Goal: Task Accomplishment & Management: Manage account settings

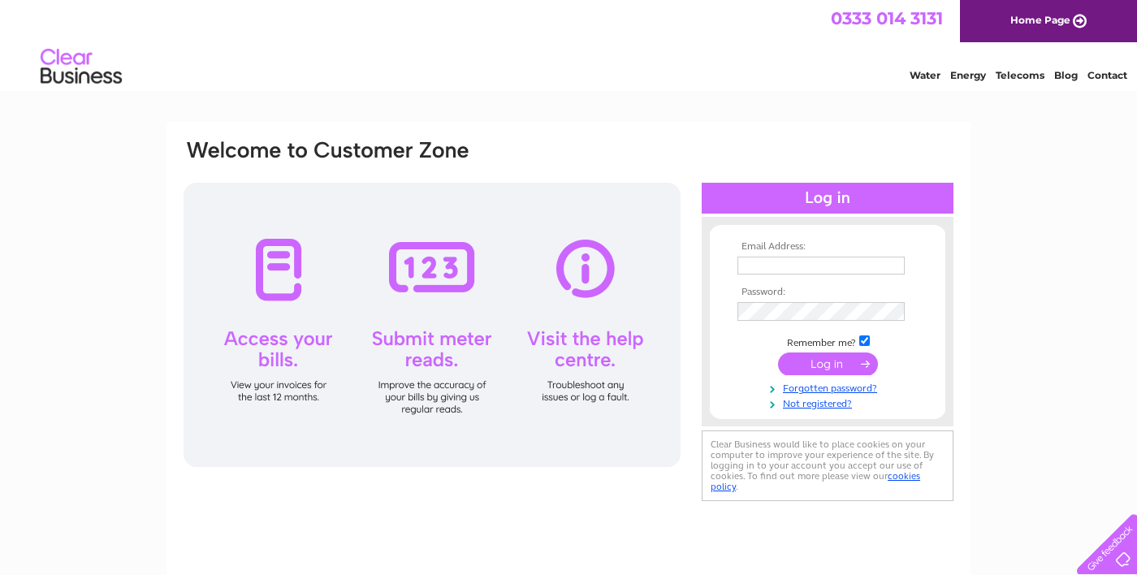
click at [840, 270] on input "text" at bounding box center [821, 266] width 167 height 18
type input "daren_coles@yahoo.co.uk"
click at [778, 353] on input "submit" at bounding box center [828, 364] width 100 height 23
click at [837, 369] on input "submit" at bounding box center [828, 364] width 100 height 23
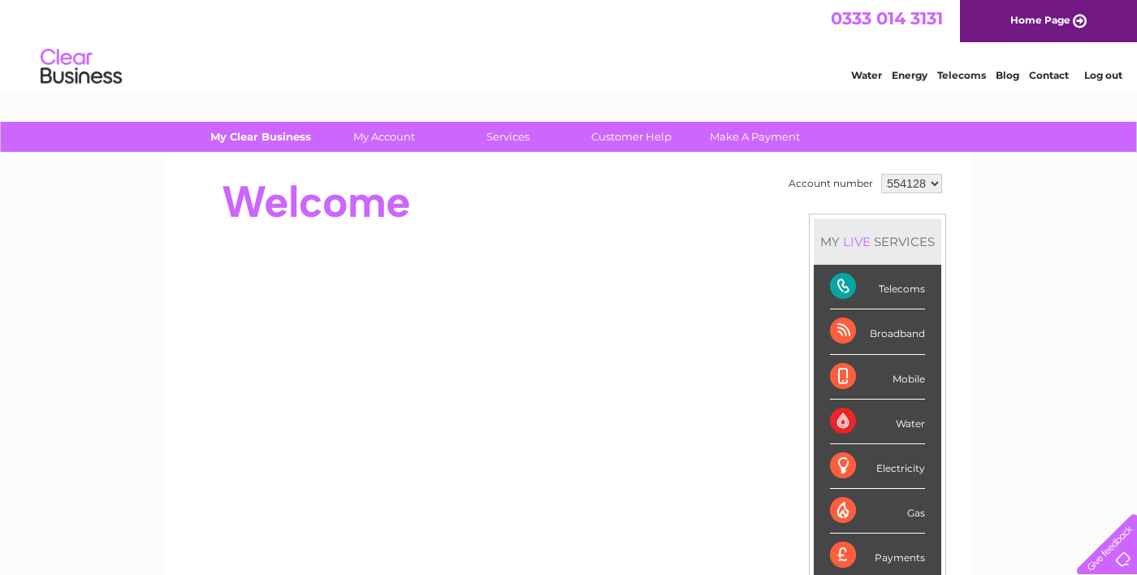
click at [259, 144] on link "My Clear Business" at bounding box center [261, 137] width 134 height 30
click at [253, 131] on link "My Clear Business" at bounding box center [261, 137] width 134 height 30
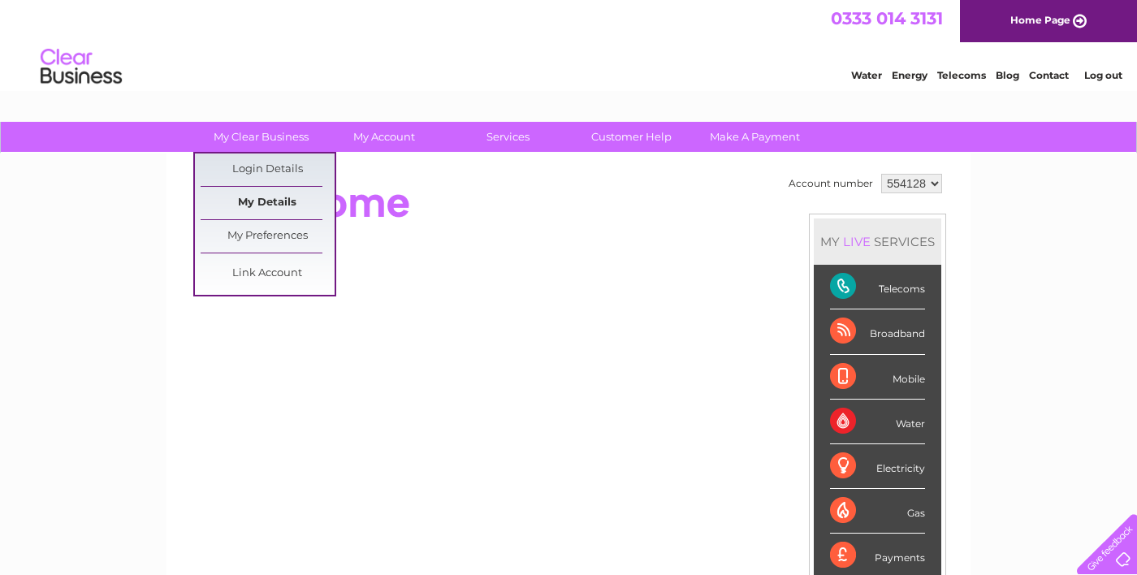
click at [258, 206] on link "My Details" at bounding box center [268, 203] width 134 height 32
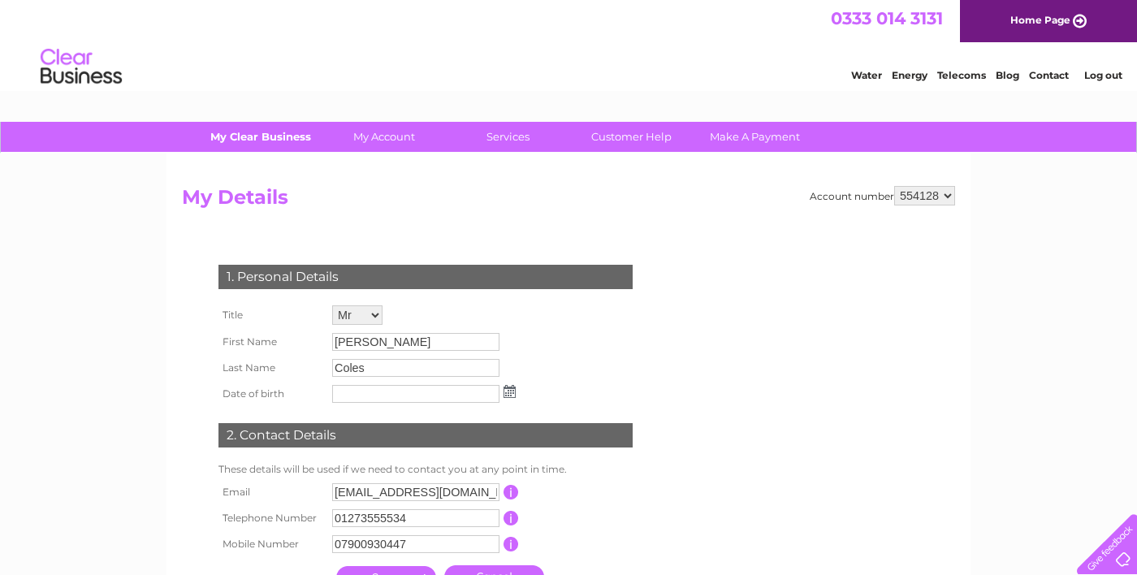
click at [249, 140] on link "My Clear Business" at bounding box center [261, 137] width 134 height 30
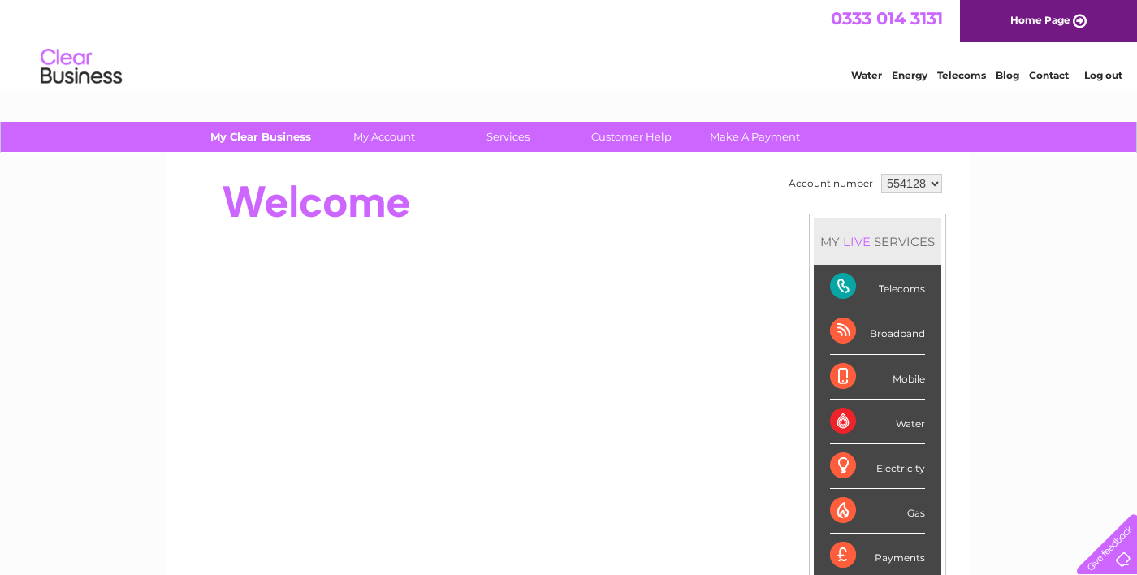
click at [249, 149] on link "My Clear Business" at bounding box center [261, 137] width 134 height 30
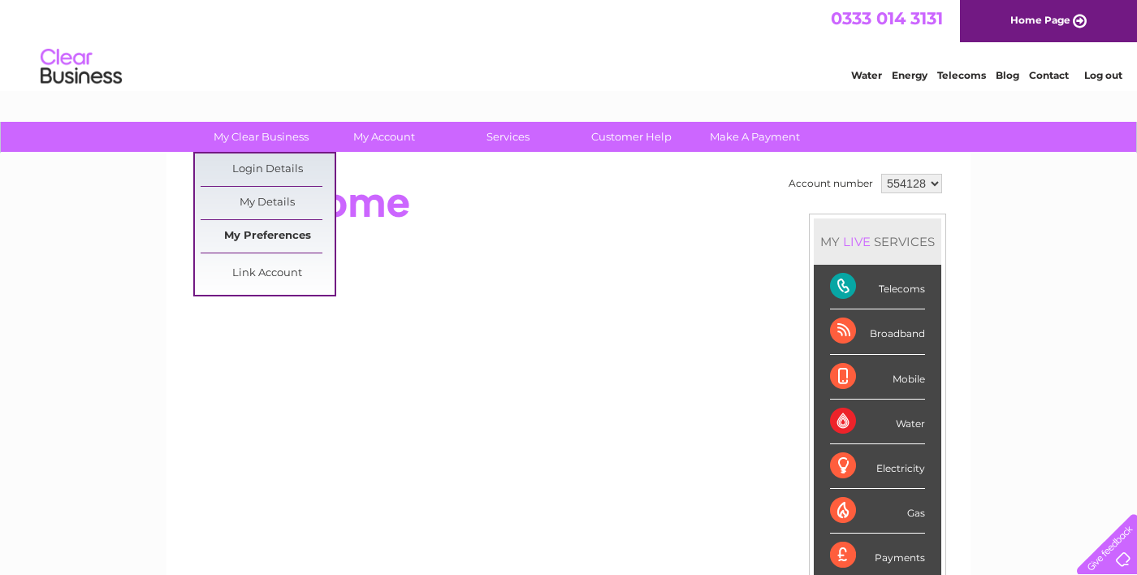
click at [249, 239] on link "My Preferences" at bounding box center [268, 236] width 134 height 32
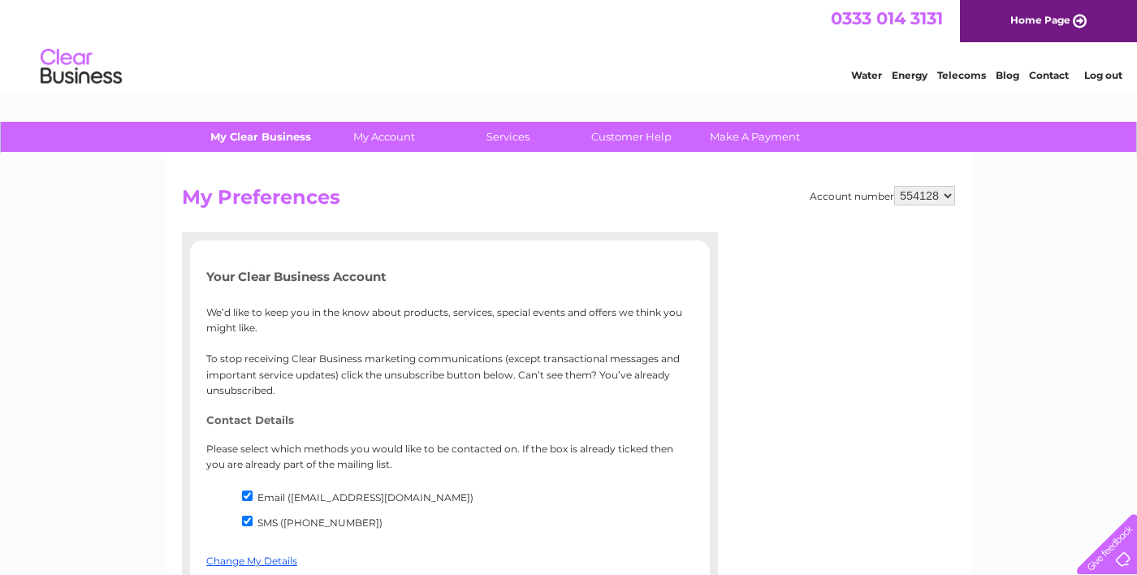
click at [258, 141] on link "My Clear Business" at bounding box center [261, 137] width 134 height 30
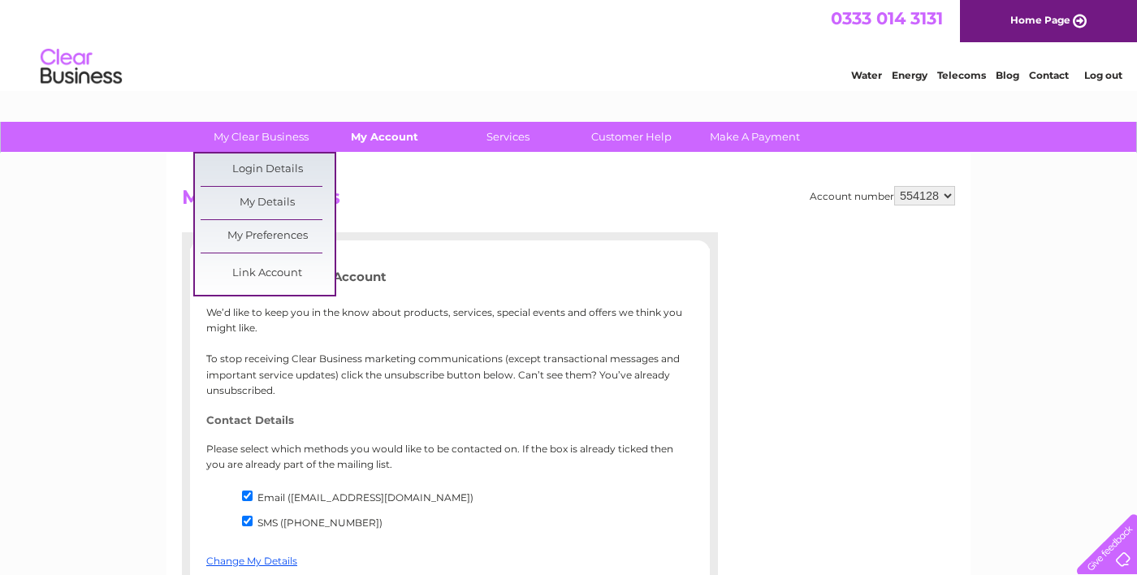
click at [384, 138] on link "My Account" at bounding box center [385, 137] width 134 height 30
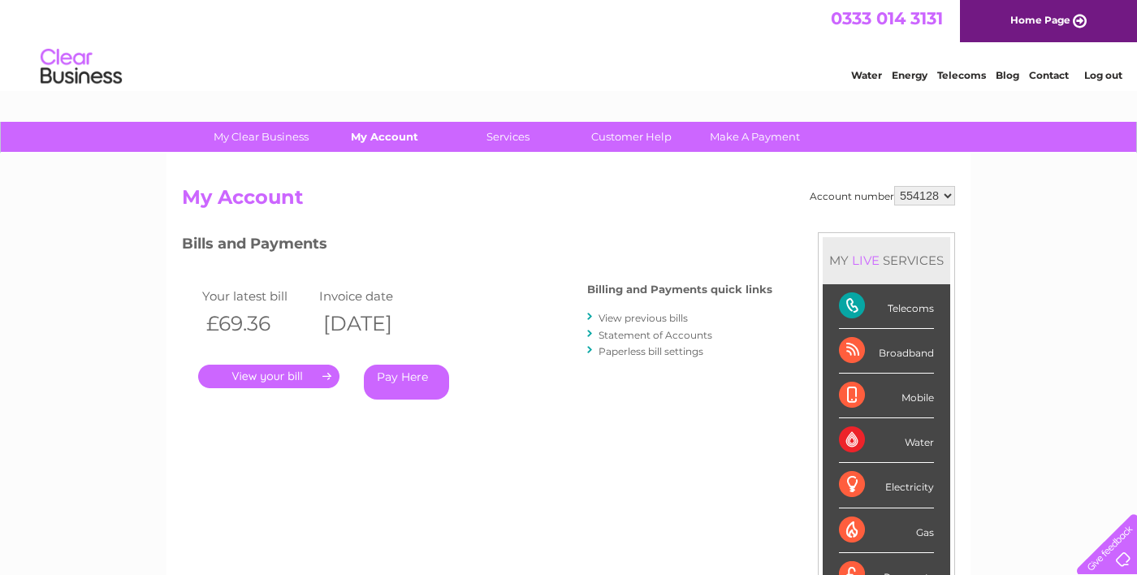
click at [376, 137] on link "My Account" at bounding box center [385, 137] width 134 height 30
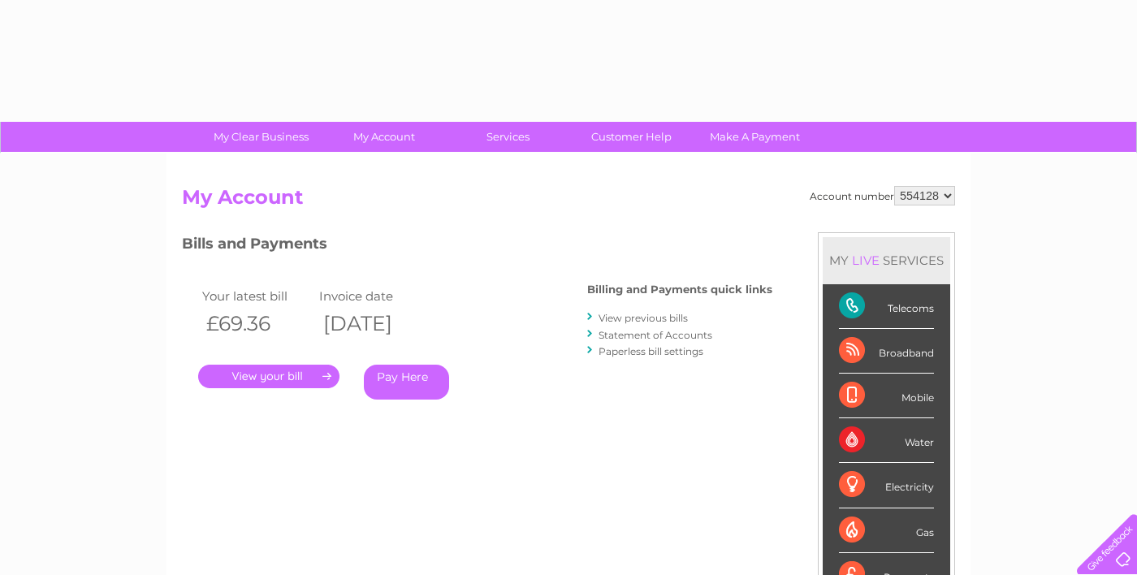
click at [510, 151] on link "Services" at bounding box center [508, 137] width 134 height 30
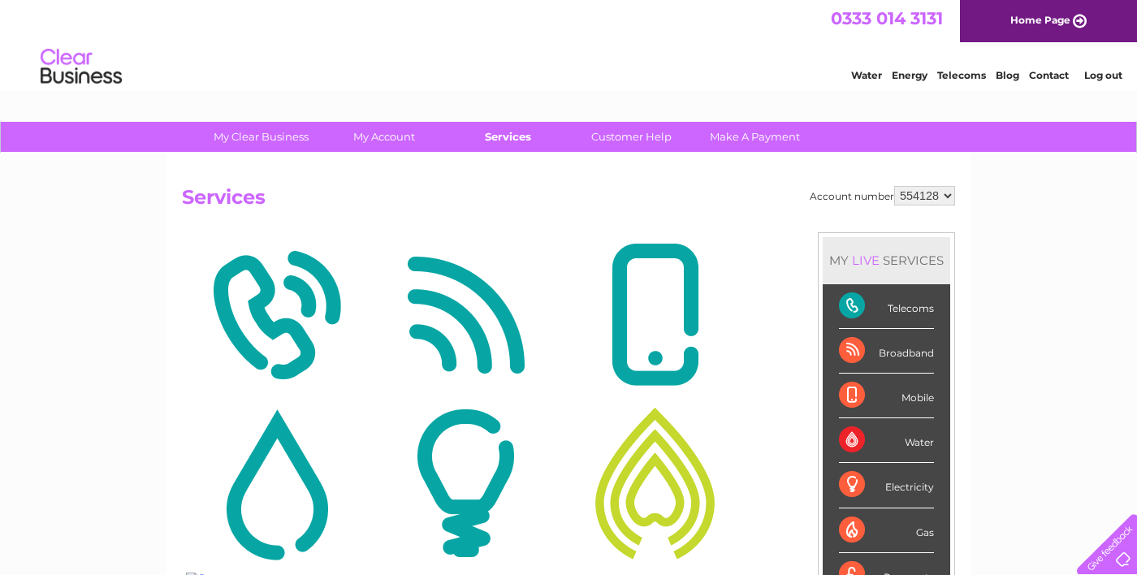
click at [496, 146] on link "Services" at bounding box center [508, 137] width 134 height 30
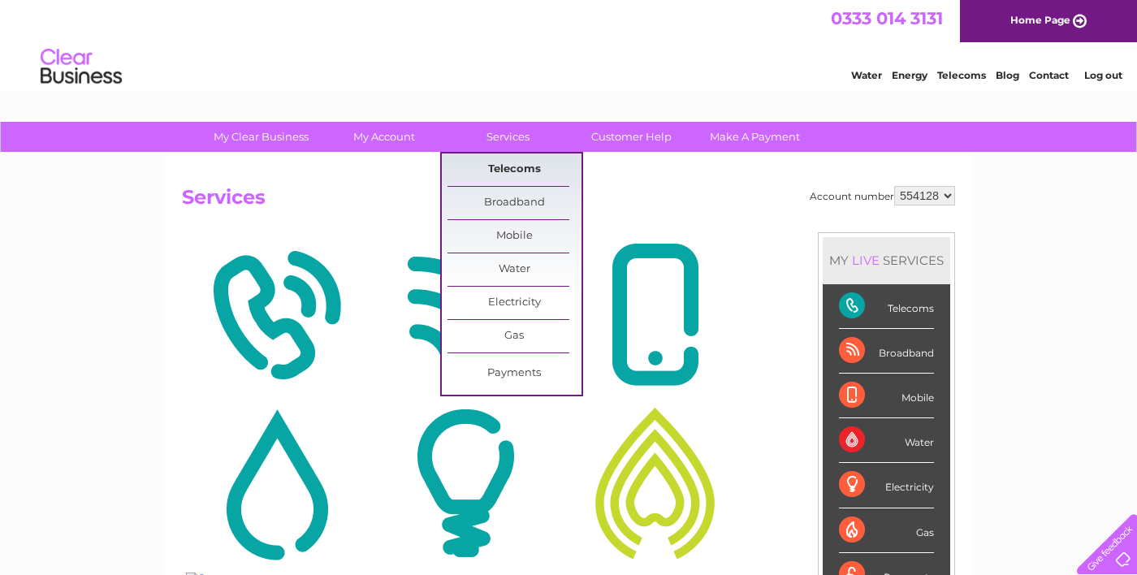
click at [498, 166] on link "Telecoms" at bounding box center [515, 170] width 134 height 32
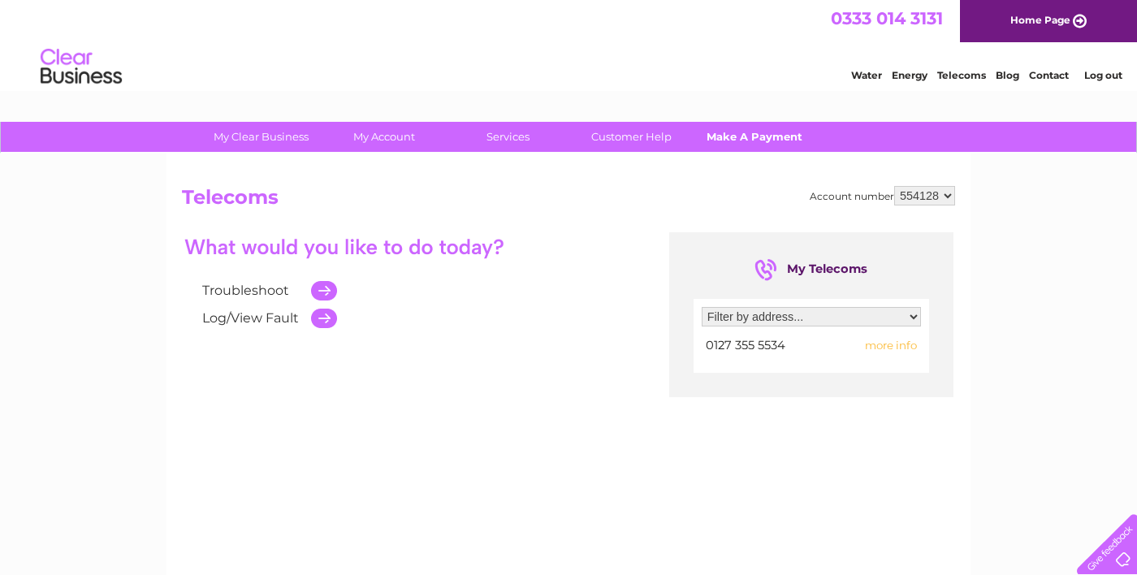
click at [743, 125] on link "Make A Payment" at bounding box center [755, 137] width 134 height 30
click at [632, 139] on link "Customer Help" at bounding box center [632, 137] width 134 height 30
click at [506, 143] on link "Services" at bounding box center [508, 137] width 134 height 30
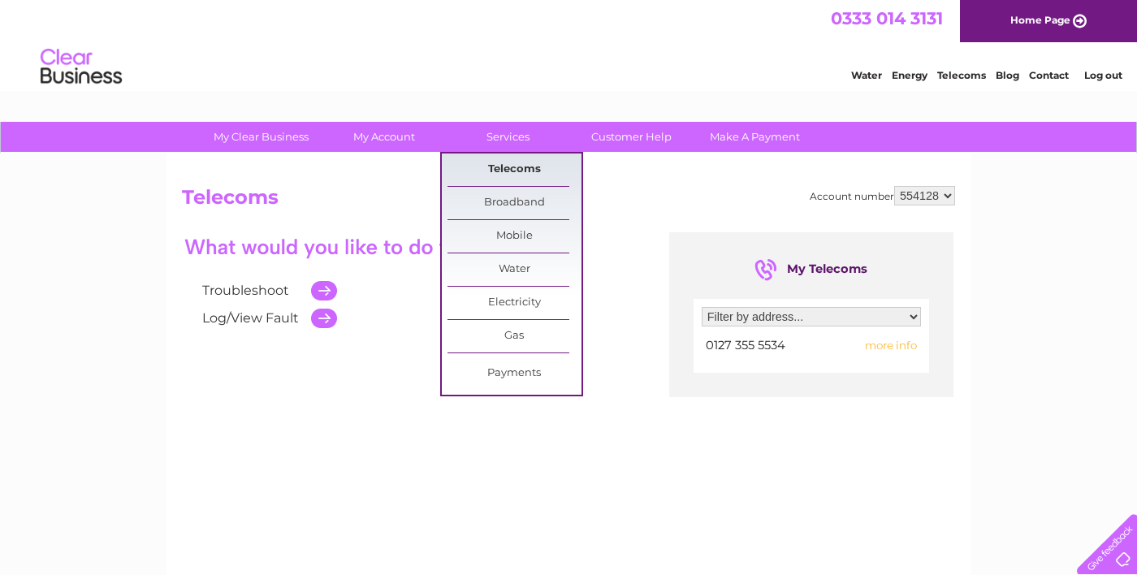
click at [496, 169] on link "Telecoms" at bounding box center [515, 170] width 134 height 32
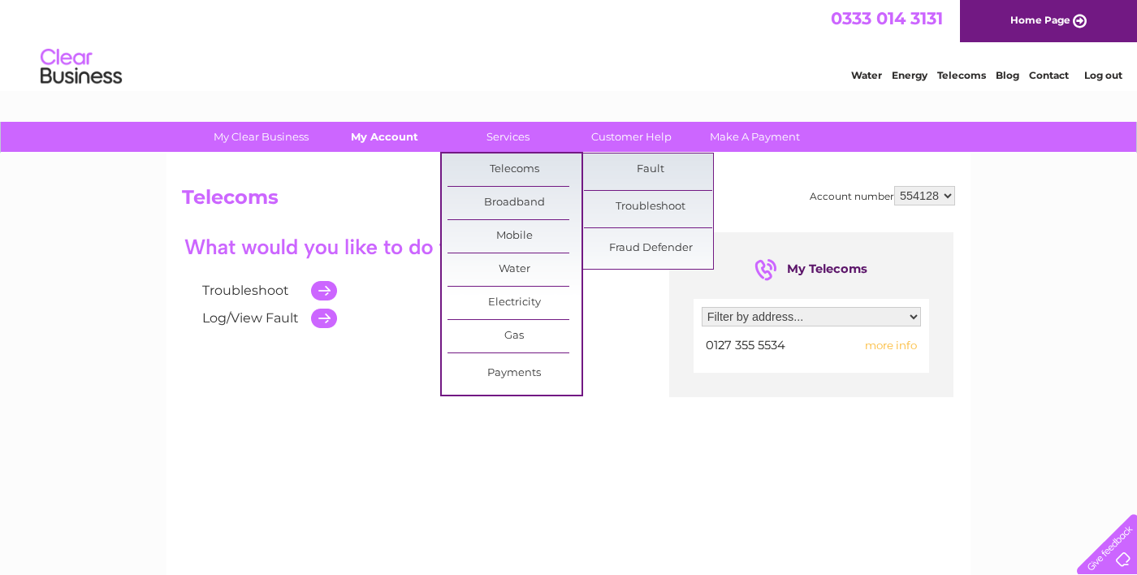
click at [398, 142] on link "My Account" at bounding box center [385, 137] width 134 height 30
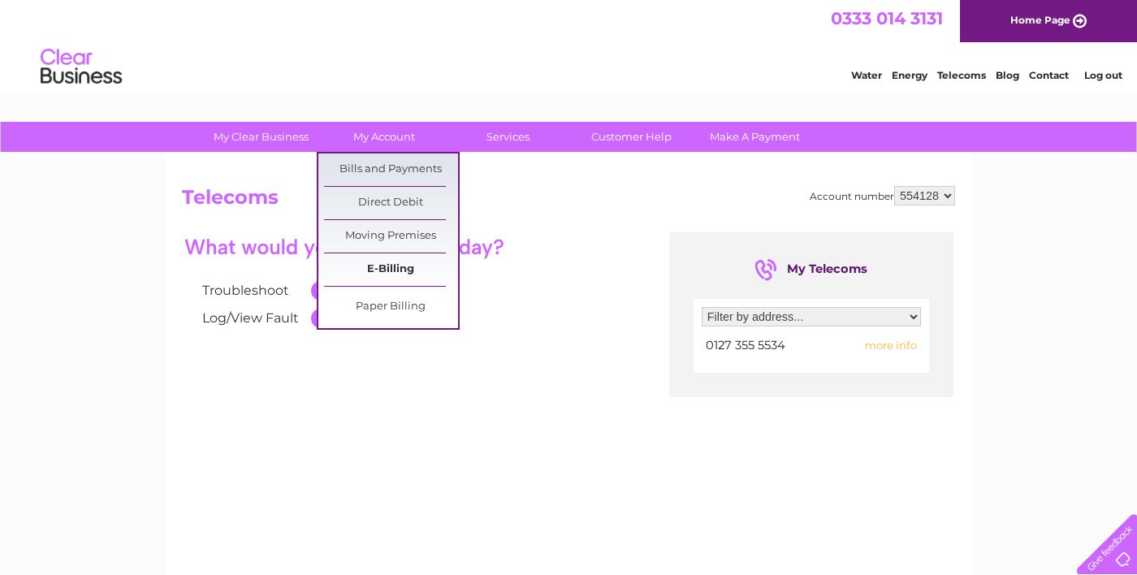
click at [373, 275] on link "E-Billing" at bounding box center [391, 269] width 134 height 32
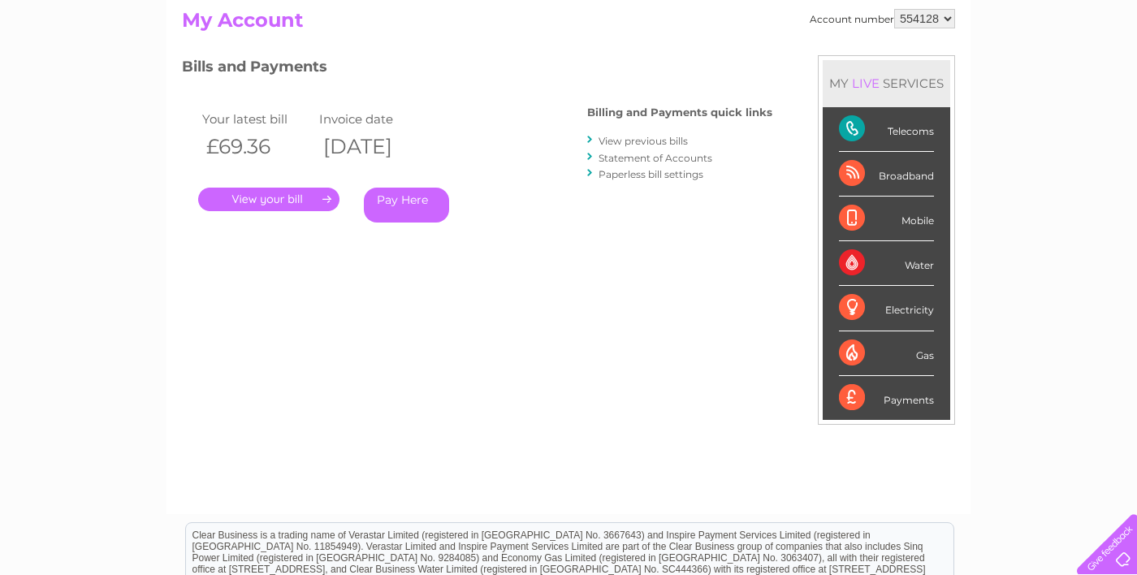
scroll to position [180, 0]
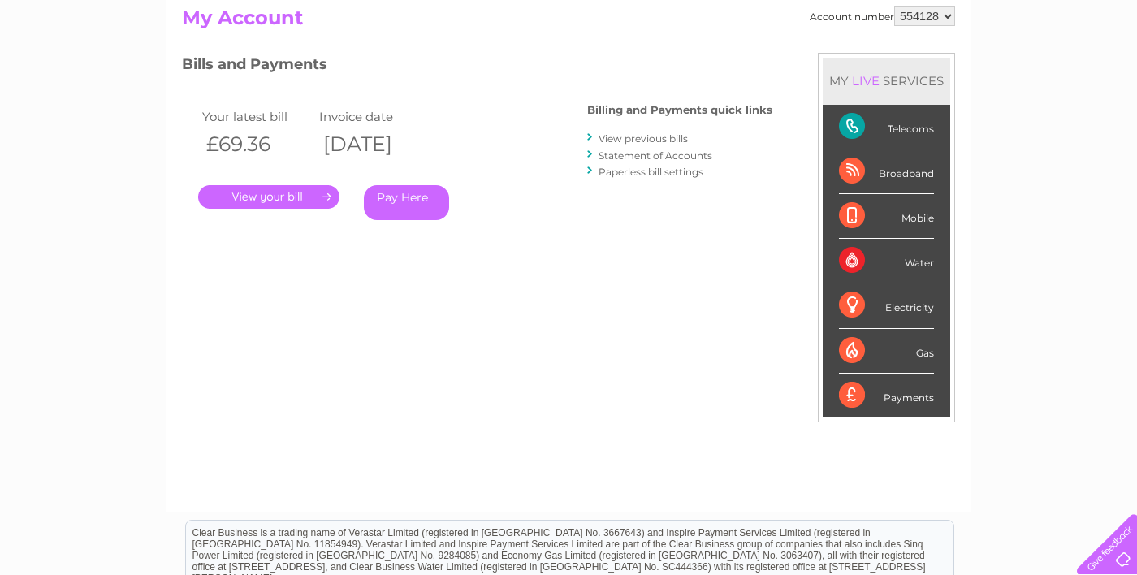
click at [265, 198] on link "." at bounding box center [268, 197] width 141 height 24
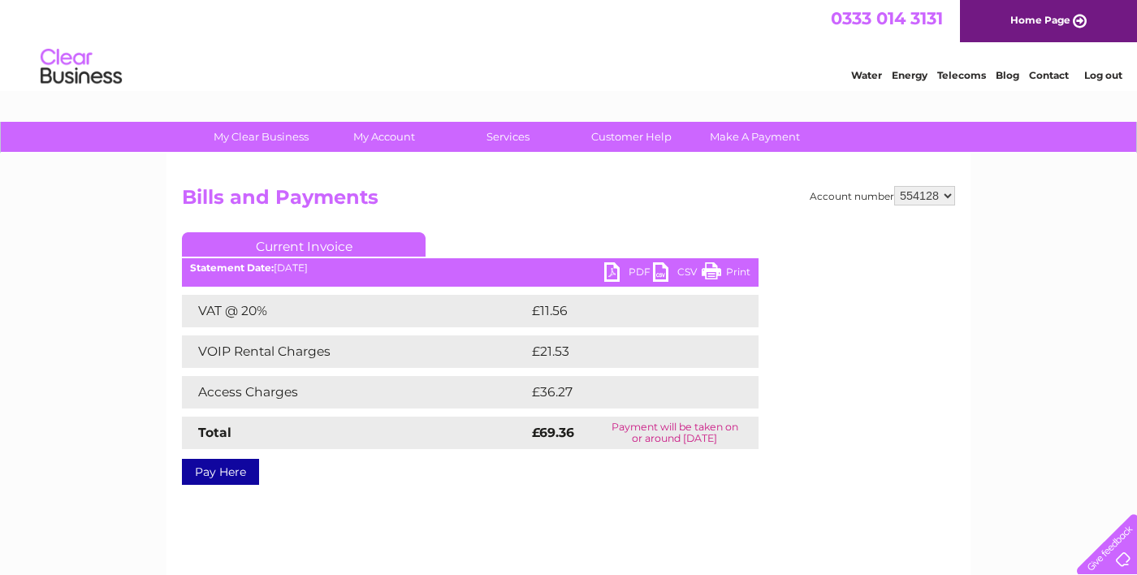
click at [638, 281] on link "PDF" at bounding box center [628, 274] width 49 height 24
click at [634, 273] on link "PDF" at bounding box center [628, 274] width 49 height 24
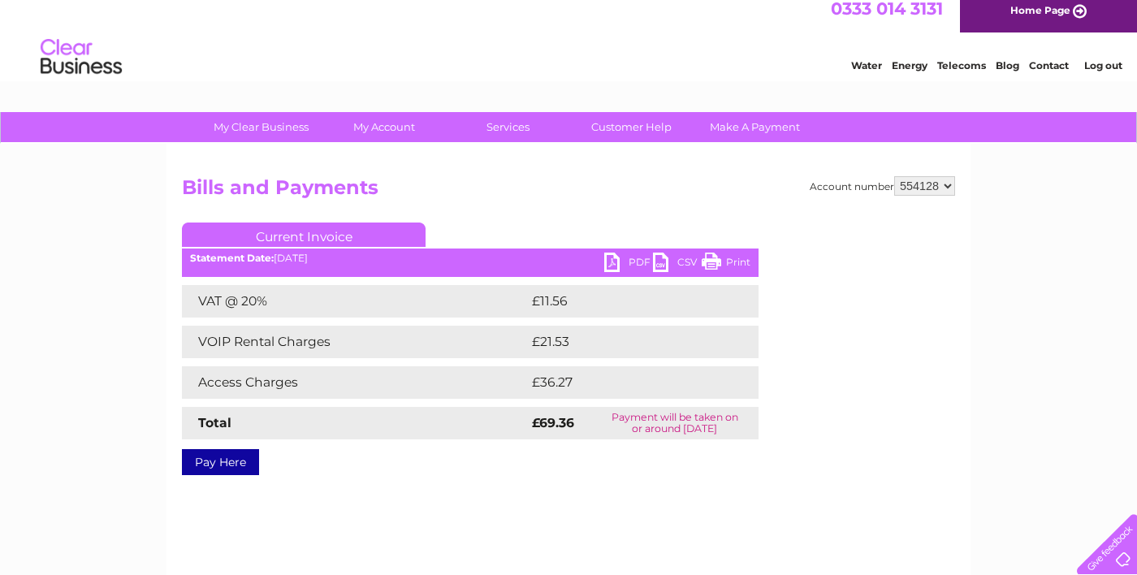
click at [638, 261] on link "PDF" at bounding box center [628, 265] width 49 height 24
